Goal: Learn about a topic

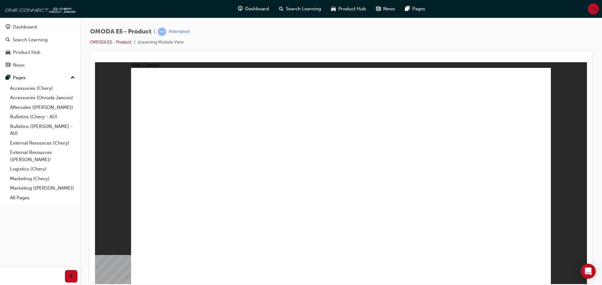
drag, startPoint x: 470, startPoint y: 113, endPoint x: 289, endPoint y: 152, distance: 184.5
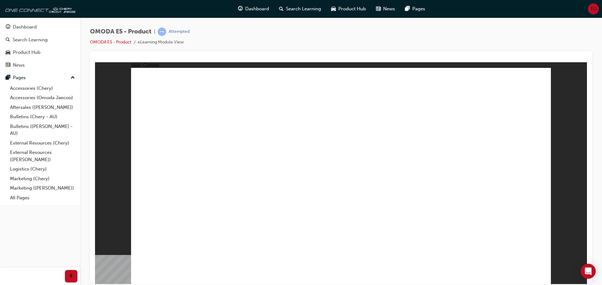
drag, startPoint x: 332, startPoint y: 243, endPoint x: 365, endPoint y: 245, distance: 33.3
drag, startPoint x: 372, startPoint y: 244, endPoint x: 409, endPoint y: 247, distance: 36.1
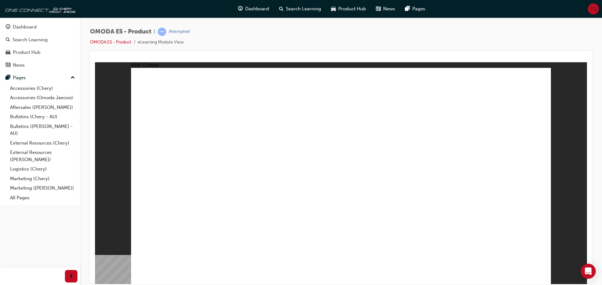
drag, startPoint x: 333, startPoint y: 241, endPoint x: 385, endPoint y: 244, distance: 51.8
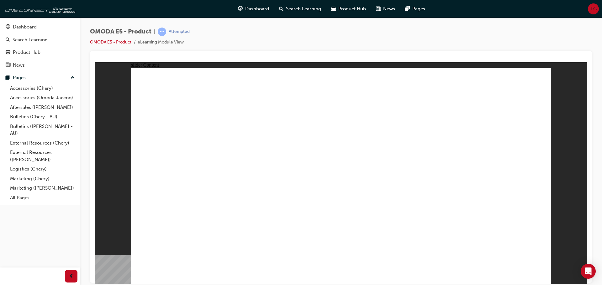
drag, startPoint x: 248, startPoint y: 245, endPoint x: 247, endPoint y: 236, distance: 9.0
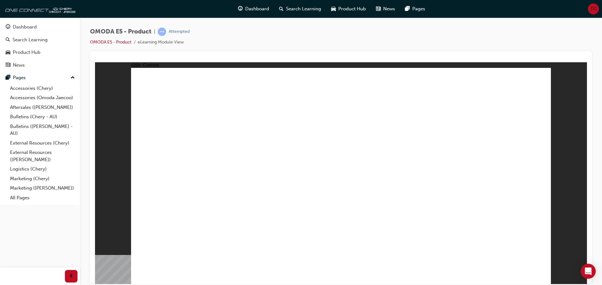
drag, startPoint x: 241, startPoint y: 244, endPoint x: 247, endPoint y: 248, distance: 7.5
drag, startPoint x: 249, startPoint y: 244, endPoint x: 256, endPoint y: 245, distance: 7.3
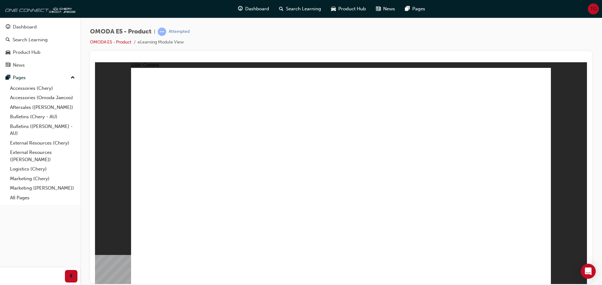
drag, startPoint x: 357, startPoint y: 132, endPoint x: 395, endPoint y: 133, distance: 38.5
drag, startPoint x: 407, startPoint y: 132, endPoint x: 442, endPoint y: 134, distance: 35.5
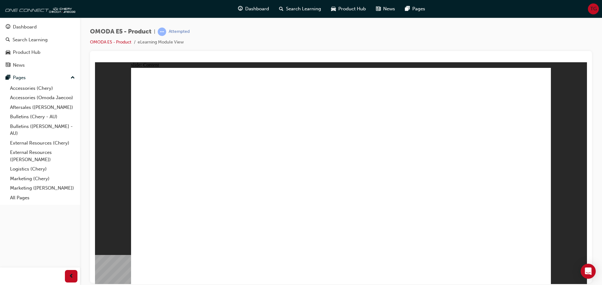
drag, startPoint x: 458, startPoint y: 134, endPoint x: 475, endPoint y: 138, distance: 17.0
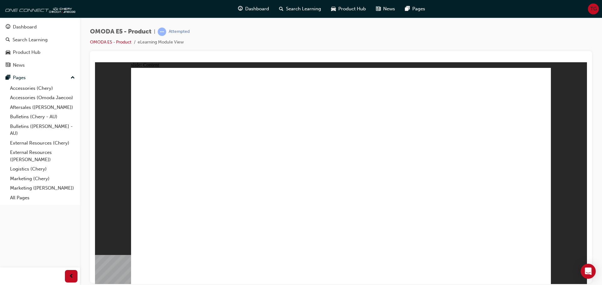
drag, startPoint x: 333, startPoint y: 265, endPoint x: 340, endPoint y: 261, distance: 7.9
